Goal: Answer question/provide support

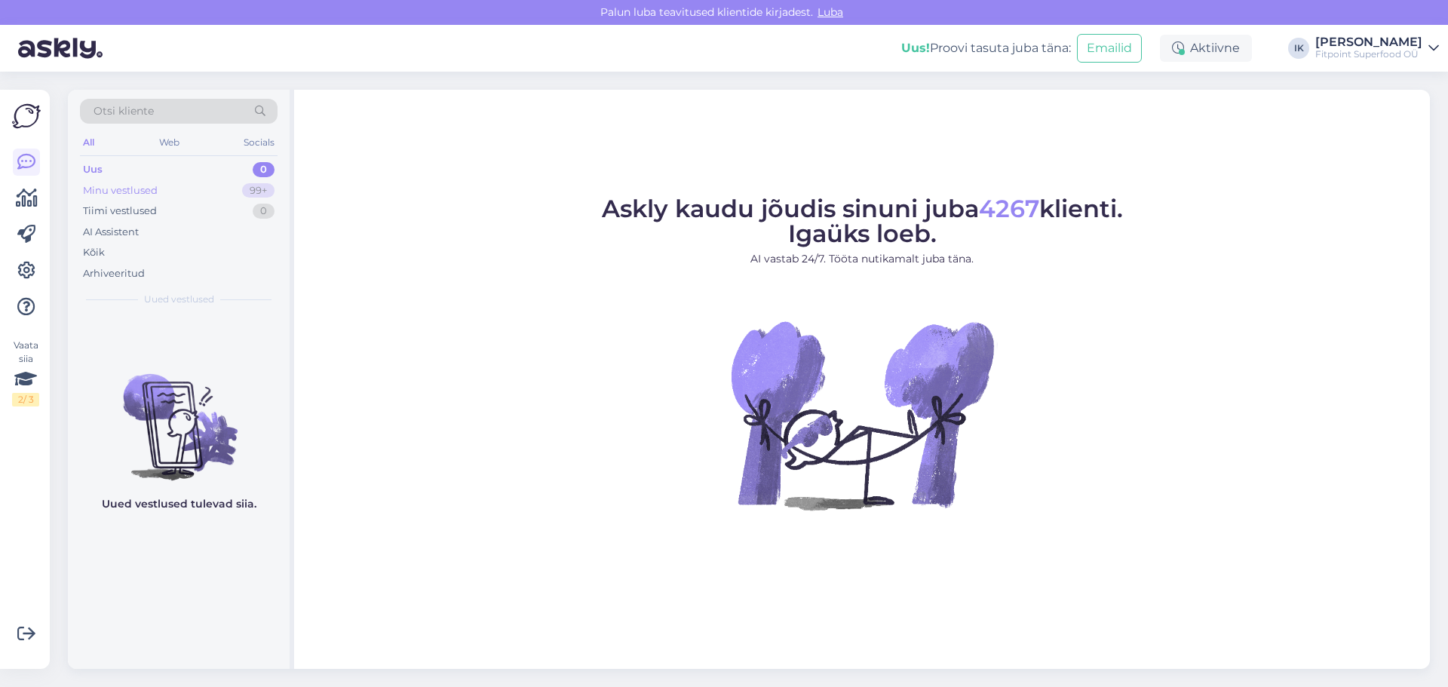
click at [170, 197] on div "Minu vestlused 99+" at bounding box center [179, 190] width 198 height 21
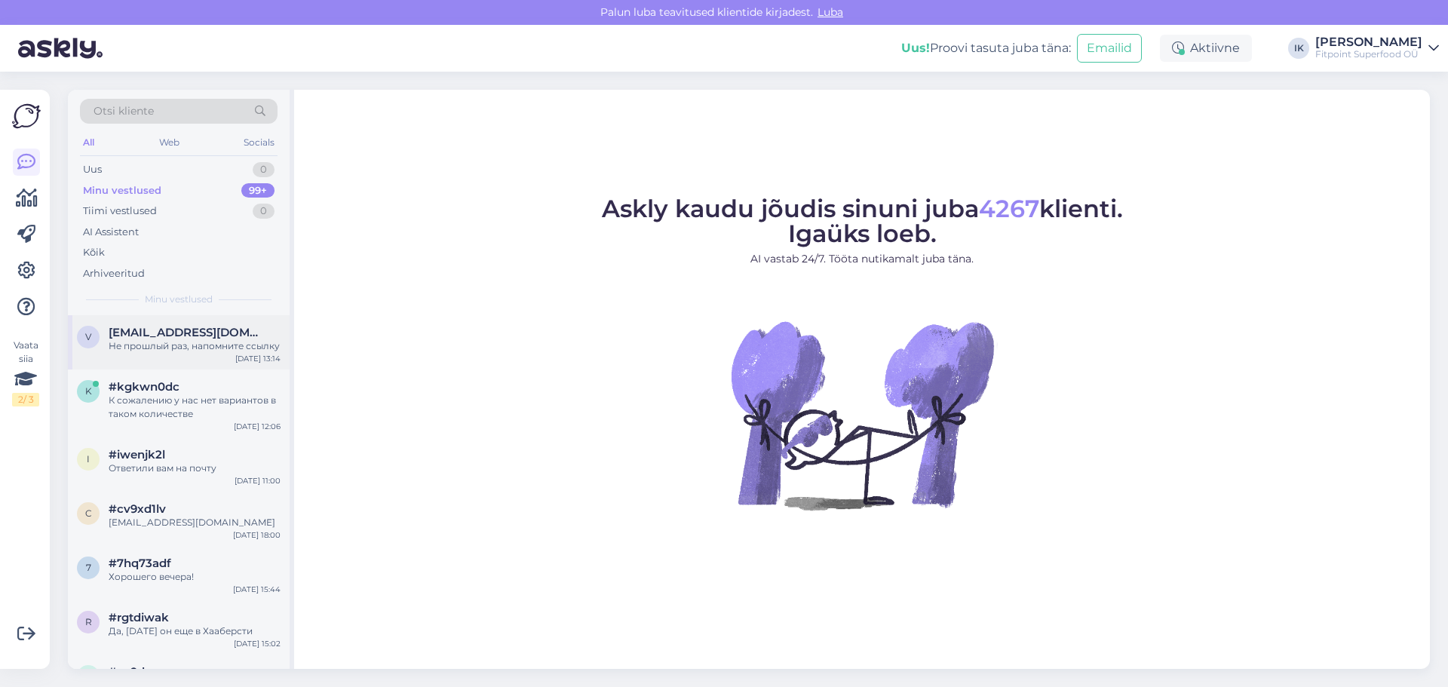
click at [209, 361] on div "v [EMAIL_ADDRESS][DOMAIN_NAME] Не прошлый раз, напомните ссылку [DATE] 13:14" at bounding box center [179, 342] width 222 height 54
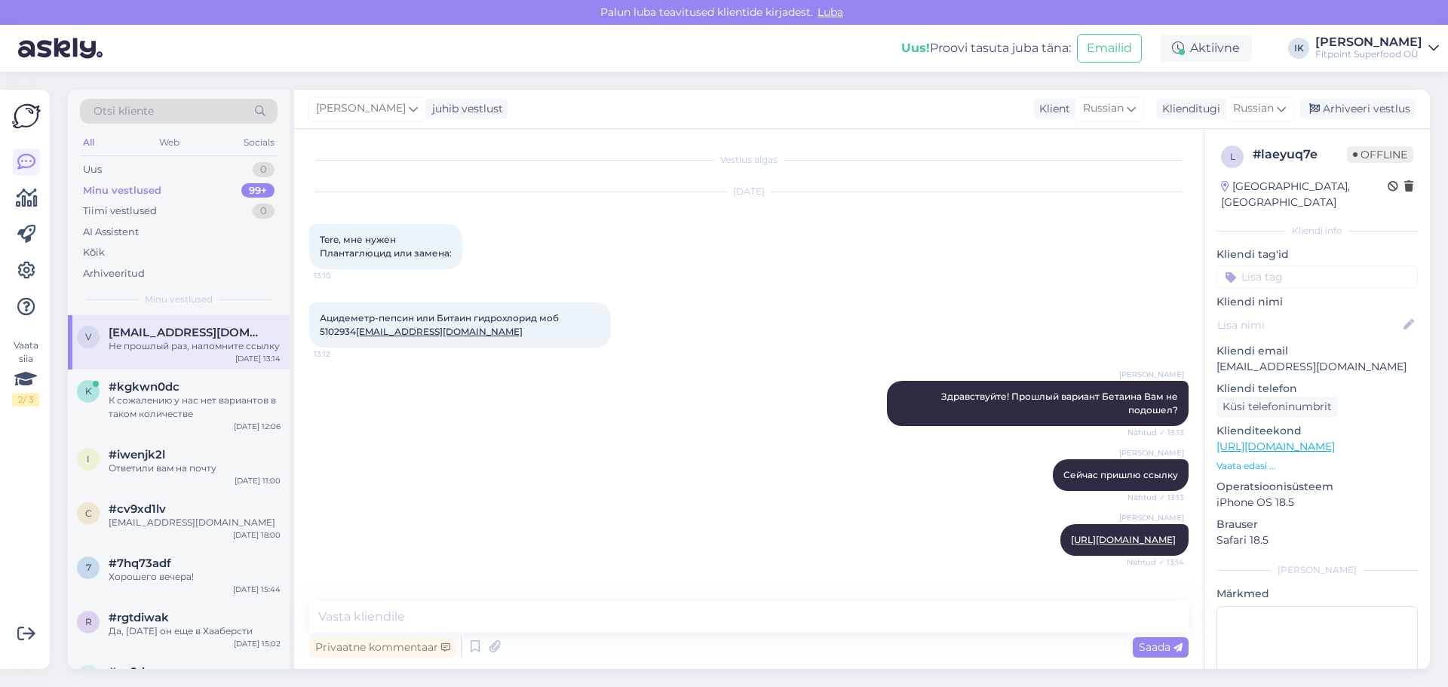
scroll to position [50, 0]
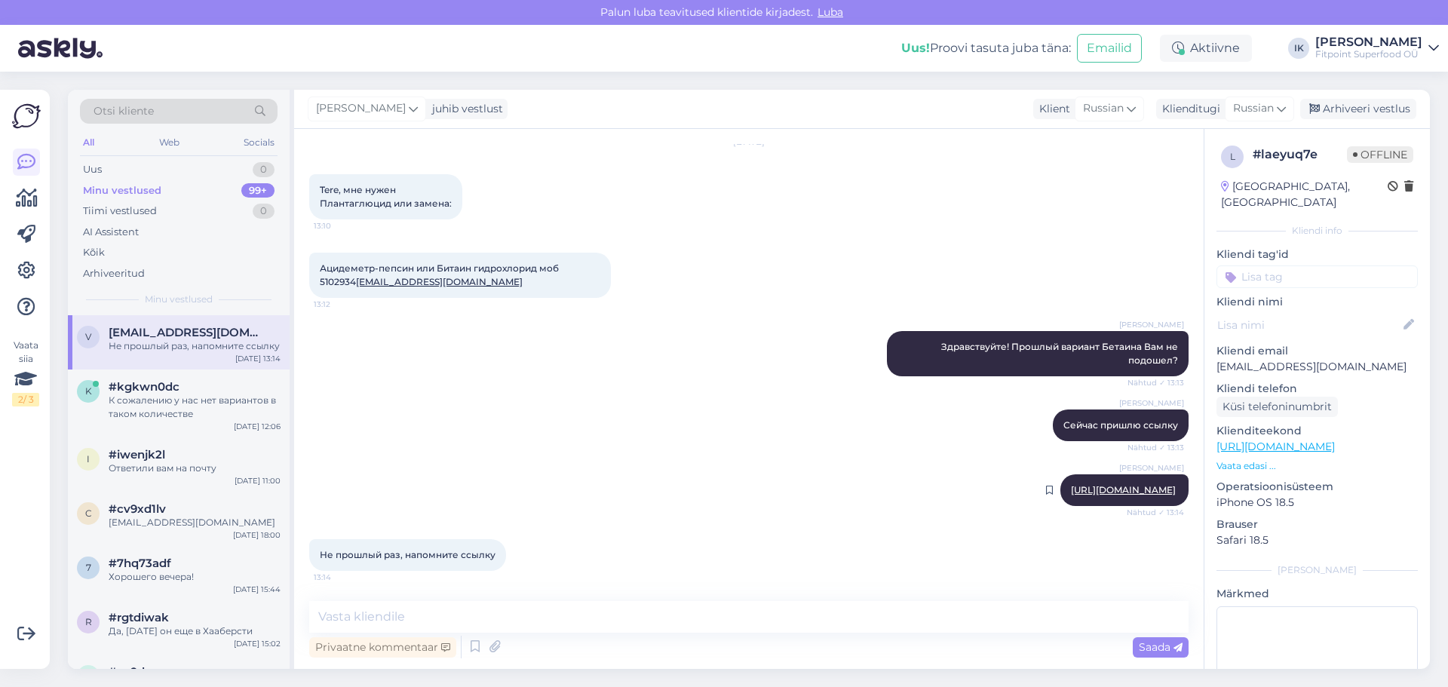
click at [1078, 496] on div "[PERSON_NAME] [URL][DOMAIN_NAME] Nähtud ✓ 13:14" at bounding box center [1124, 490] width 128 height 32
click at [1083, 489] on link "[URL][DOMAIN_NAME]" at bounding box center [1123, 489] width 105 height 11
click at [185, 392] on div "#kgkwn0dc" at bounding box center [195, 387] width 172 height 14
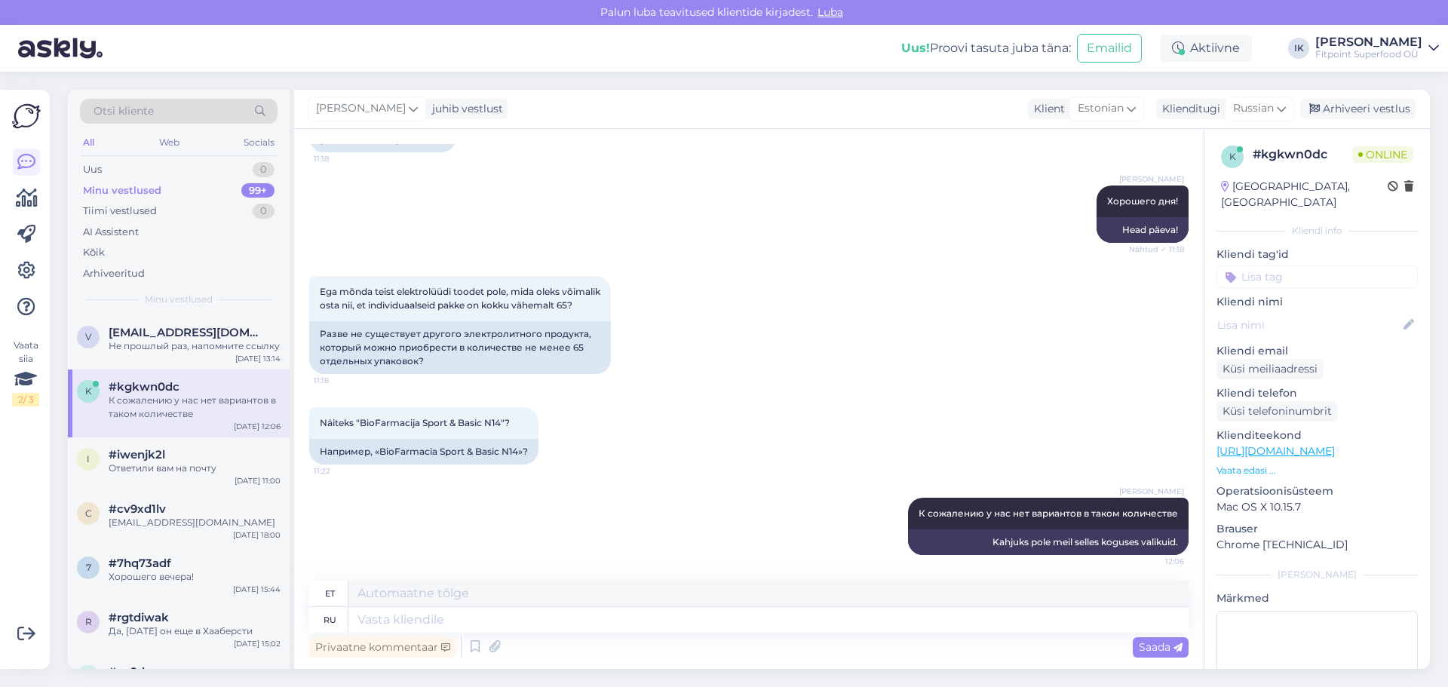
scroll to position [708, 0]
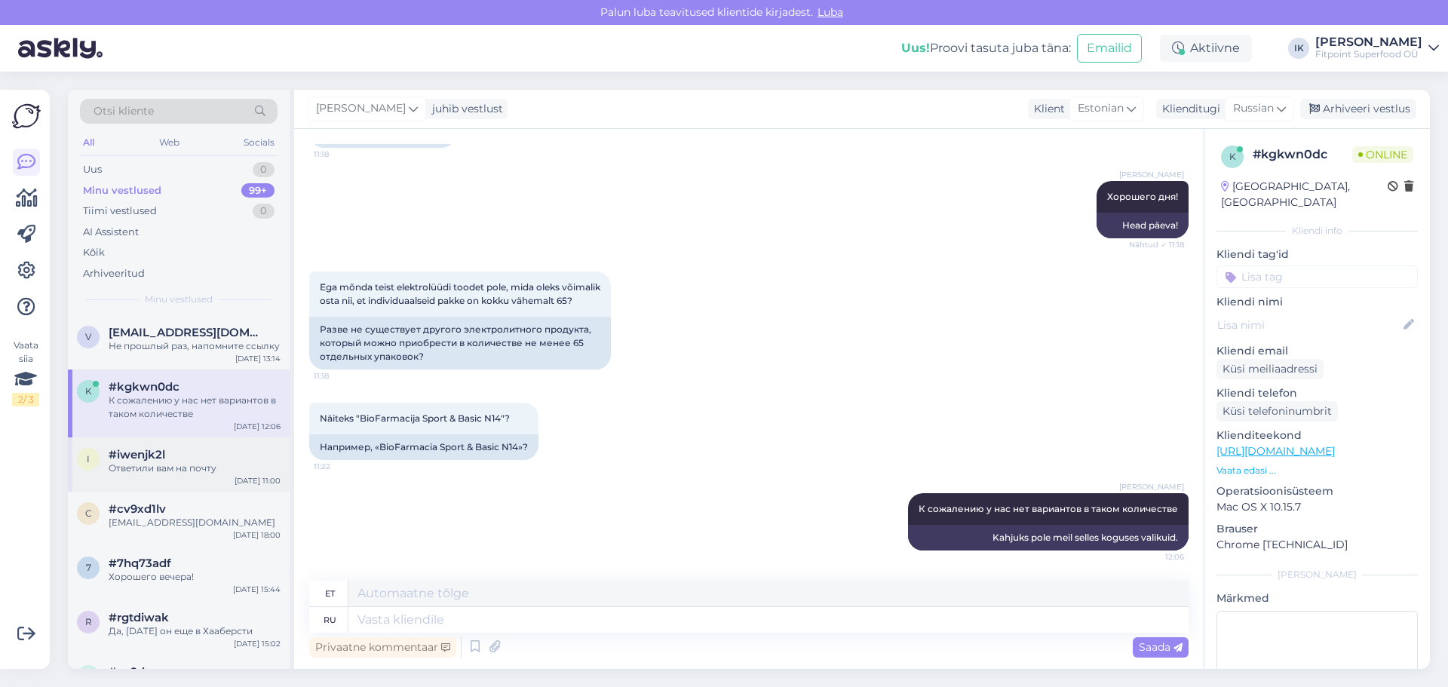
click at [137, 456] on span "#iwenjk2l" at bounding box center [137, 455] width 57 height 14
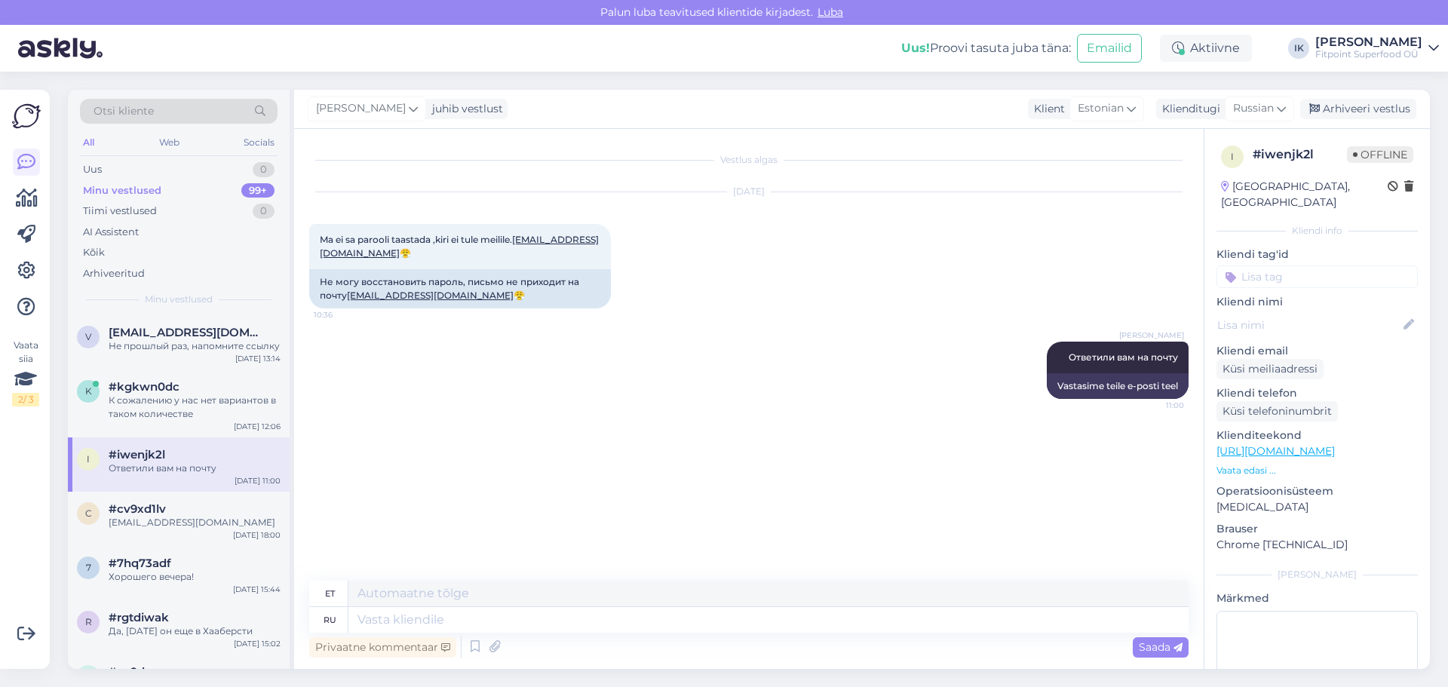
scroll to position [0, 0]
click at [176, 517] on div "[EMAIL_ADDRESS][DOMAIN_NAME]" at bounding box center [195, 523] width 172 height 14
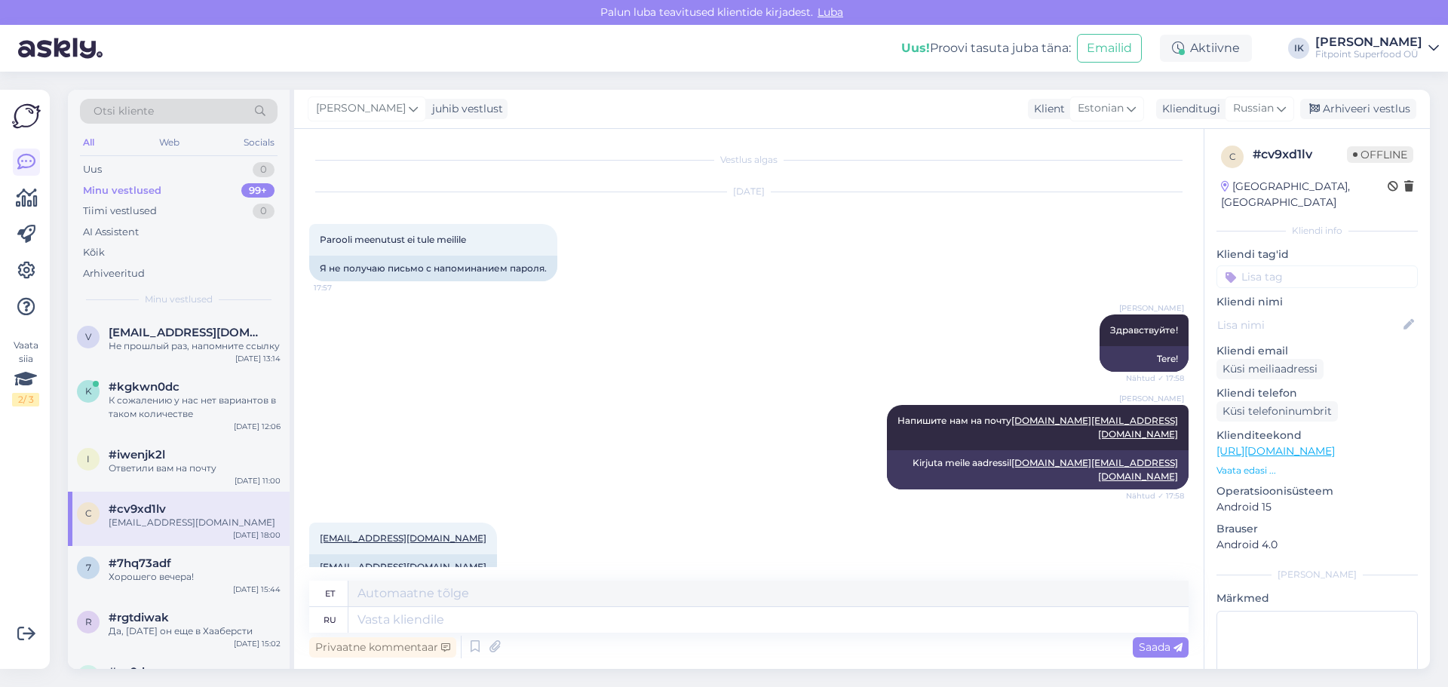
scroll to position [2, 0]
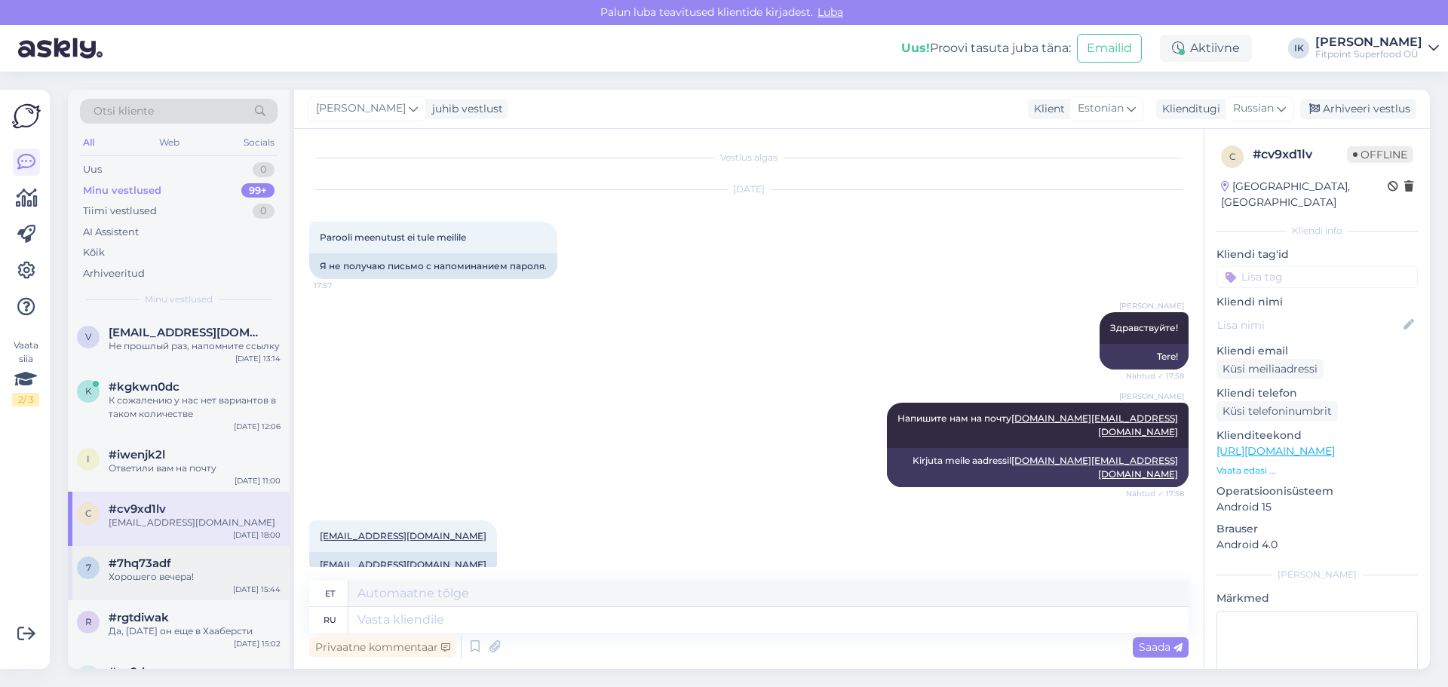
click at [169, 568] on span "#7hq73adf" at bounding box center [140, 564] width 63 height 14
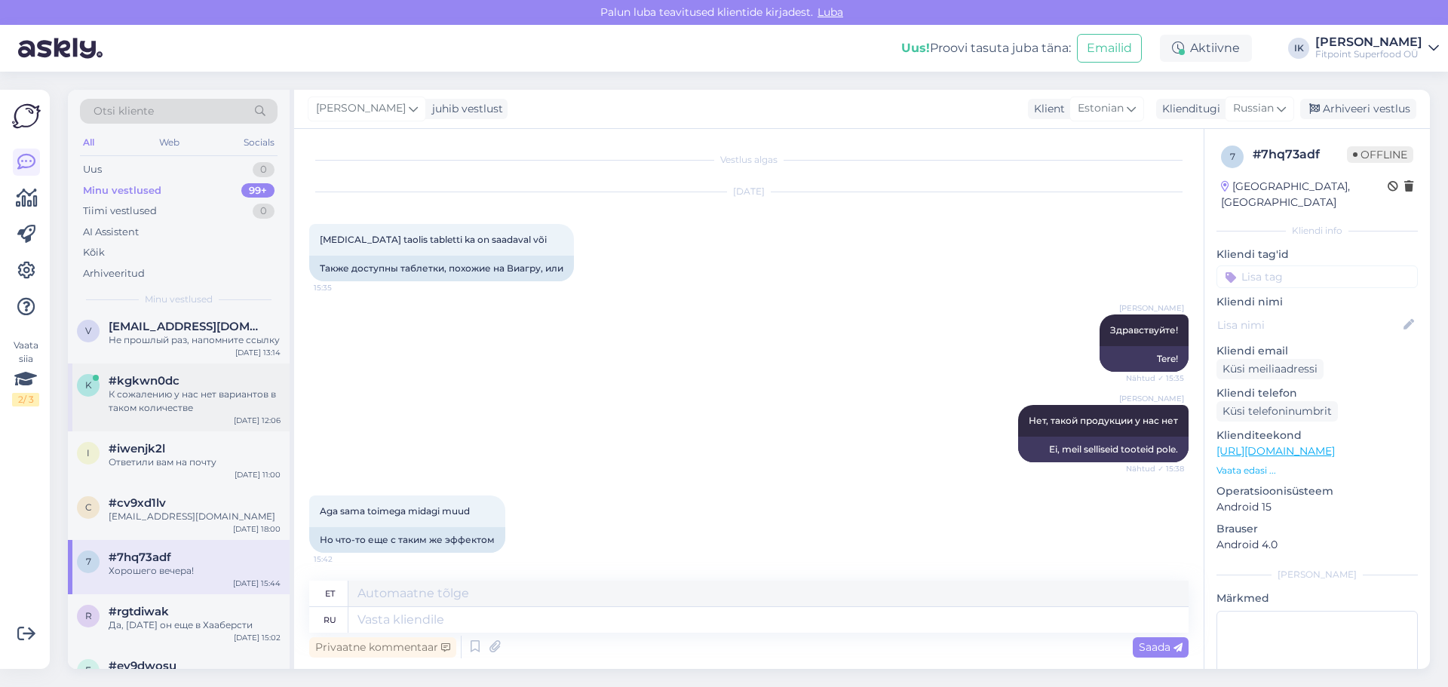
scroll to position [0, 0]
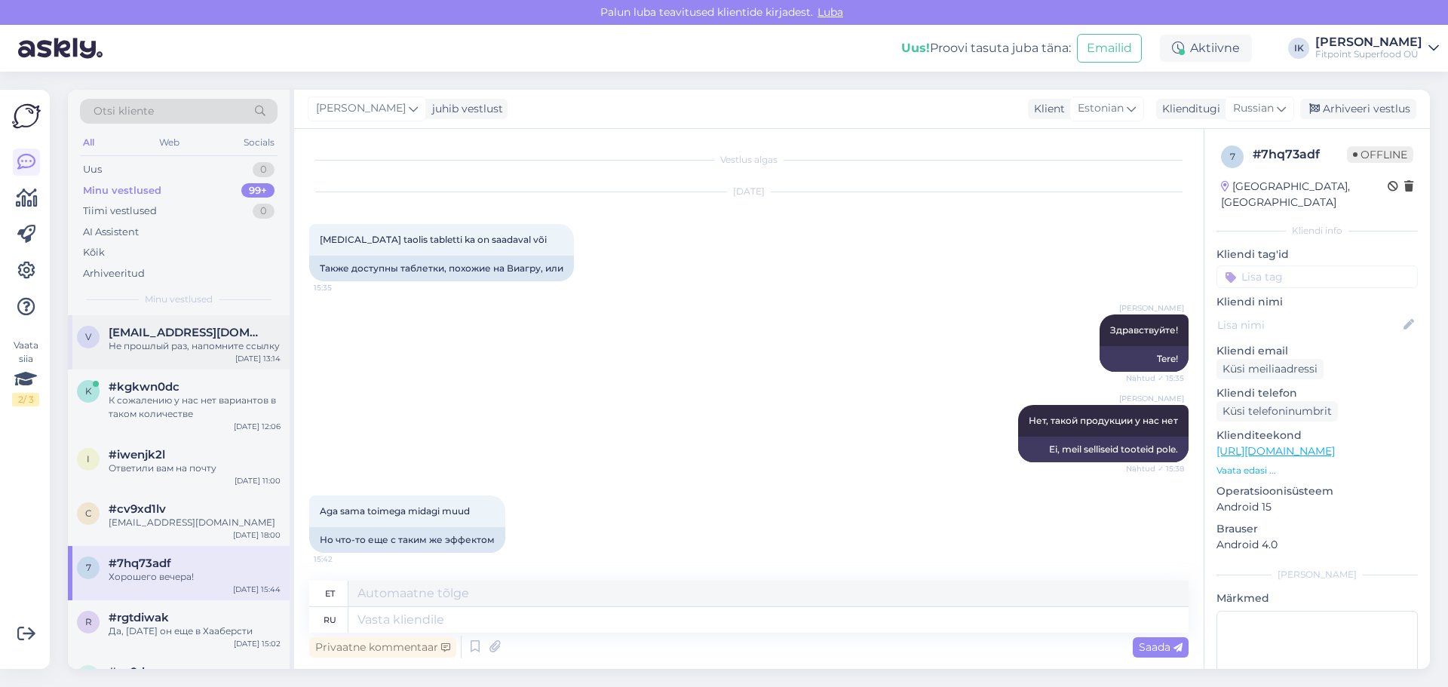
click at [238, 355] on div "[DATE] 13:14" at bounding box center [257, 358] width 45 height 11
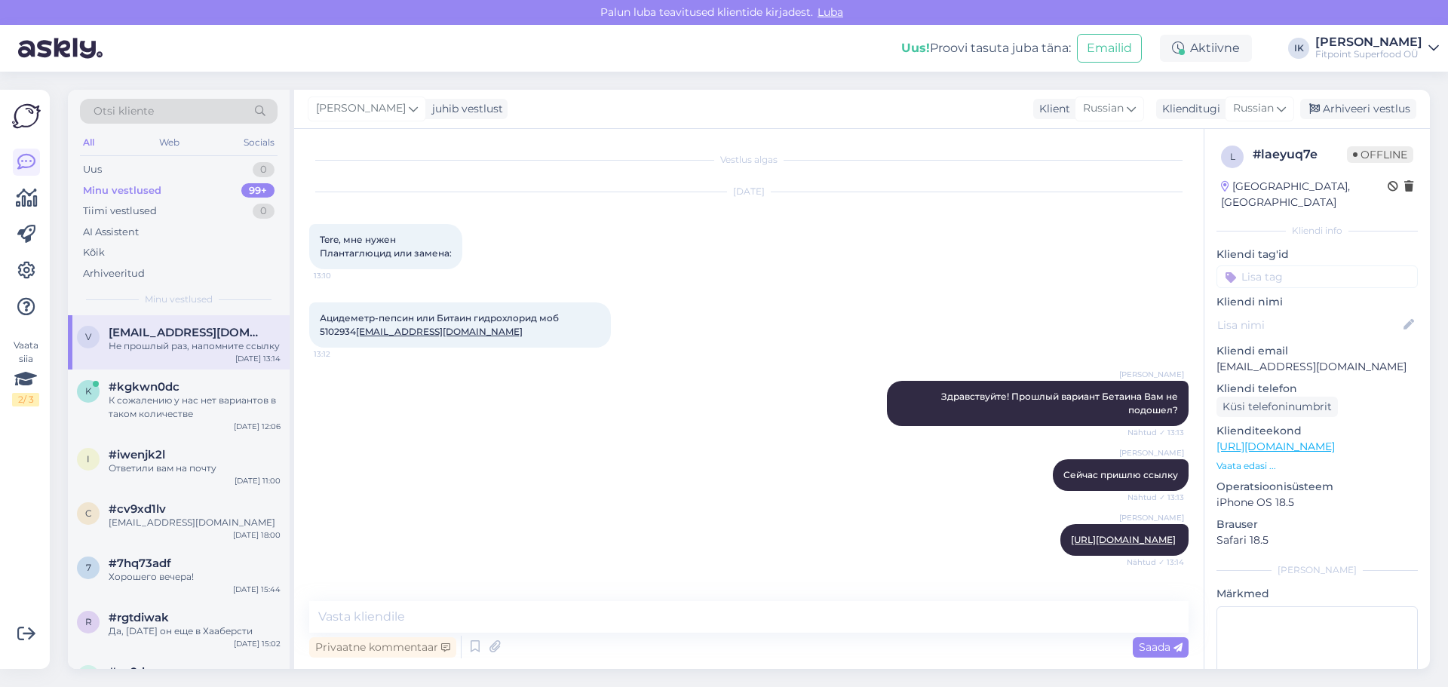
scroll to position [50, 0]
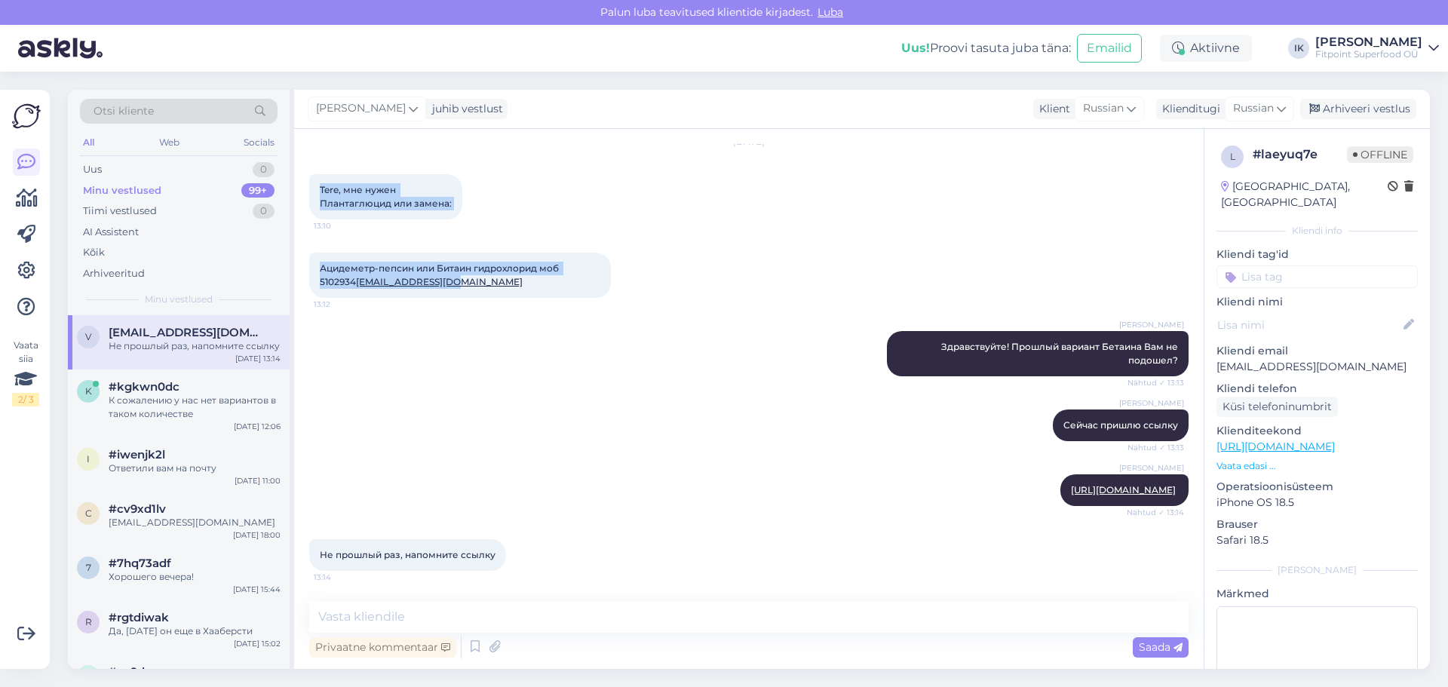
drag, startPoint x: 317, startPoint y: 186, endPoint x: 434, endPoint y: 282, distance: 152.2
click at [434, 282] on div "Vestlus algas [DATE] Tere, мне нужен Плантаглюцид или замена: 13:10 Ацидеметр-п…" at bounding box center [755, 366] width 893 height 444
copy div "Tere, мне нужен Плантаглюцид или замена: 13:10 Ацидеметр-пепсин или Битаин гидр…"
click at [1071, 490] on link "[URL][DOMAIN_NAME]" at bounding box center [1123, 489] width 105 height 11
